Goal: Transaction & Acquisition: Purchase product/service

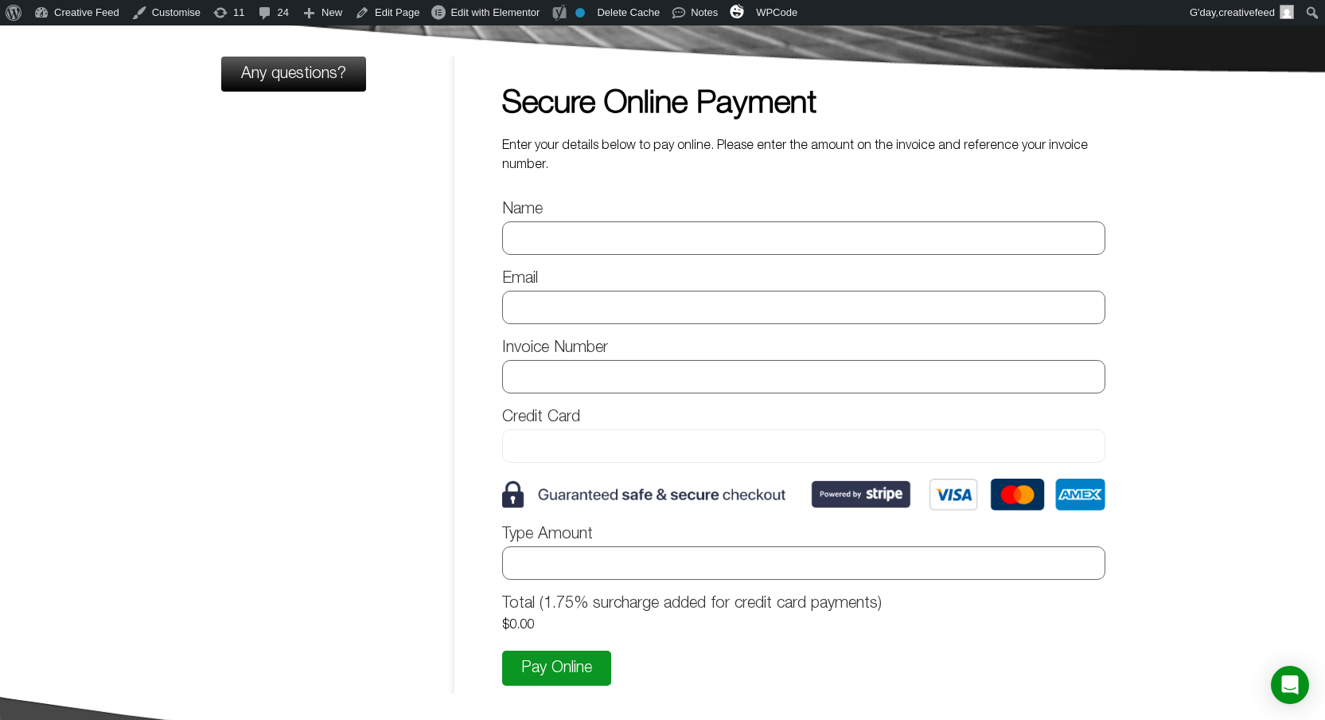
scroll to position [140, 0]
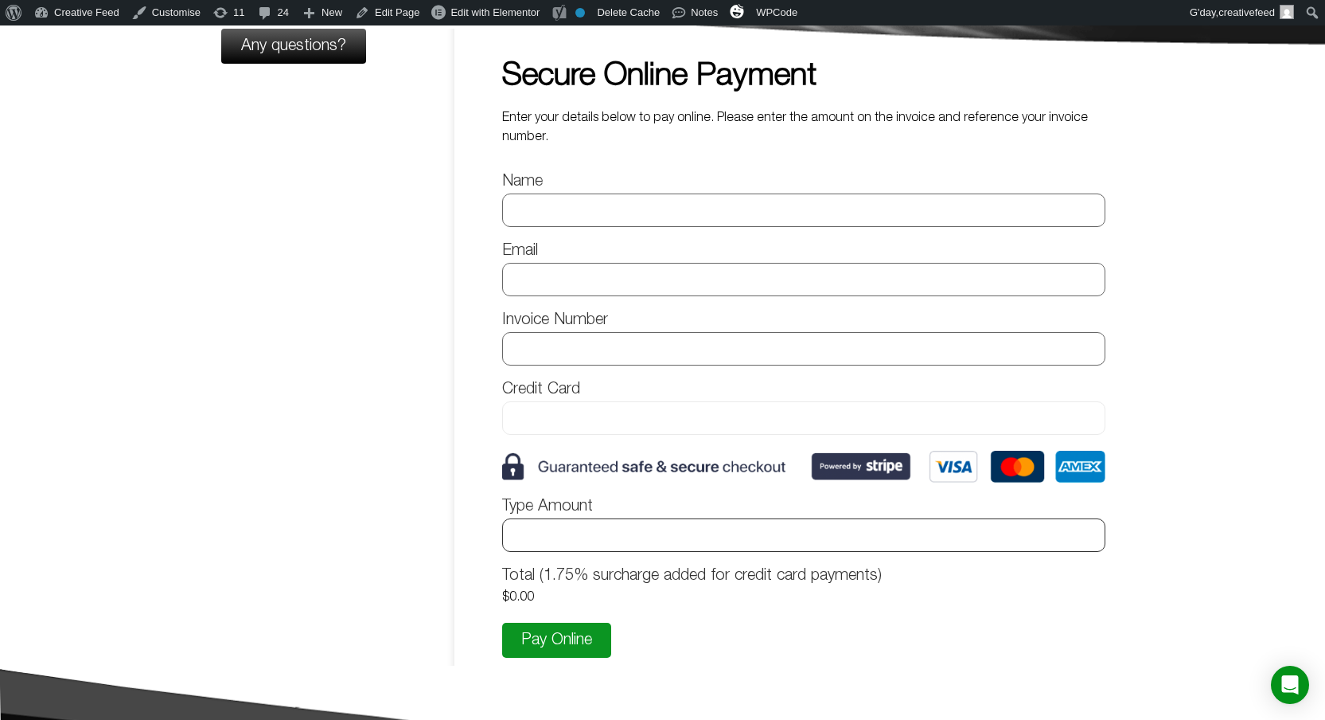
click at [573, 530] on input "Type Amount" at bounding box center [803, 534] width 603 height 33
drag, startPoint x: 571, startPoint y: 530, endPoint x: 450, endPoint y: 532, distance: 121.0
click at [450, 532] on div "Any questions? Secure Online Payment Enter your details below to pay online. Pl…" at bounding box center [662, 359] width 907 height 613
type input "100"
click at [404, 536] on div "Any questions?" at bounding box center [331, 347] width 245 height 637
